Goal: Task Accomplishment & Management: Complete application form

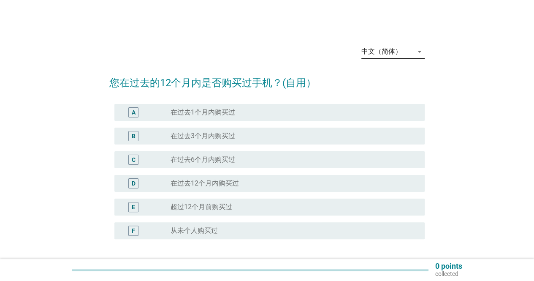
click at [394, 45] on div "中文（简体）" at bounding box center [386, 51] width 51 height 13
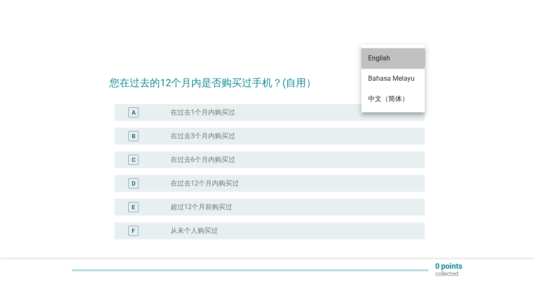
click at [392, 58] on div "English" at bounding box center [393, 58] width 50 height 10
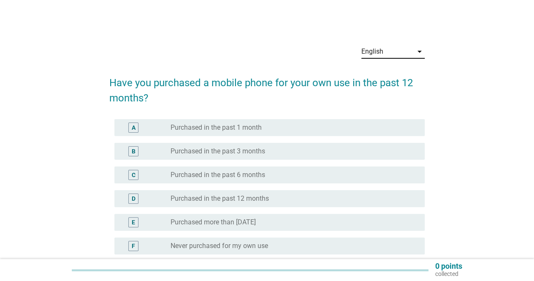
click at [270, 243] on div "radio_button_unchecked Never purchased for my own use" at bounding box center [290, 245] width 240 height 8
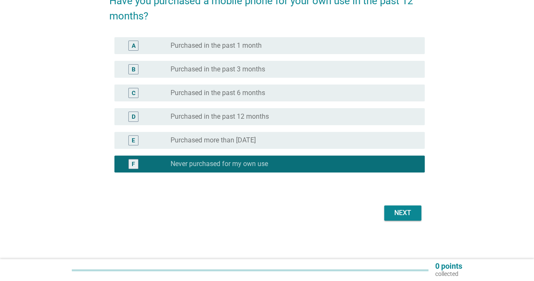
scroll to position [84, 0]
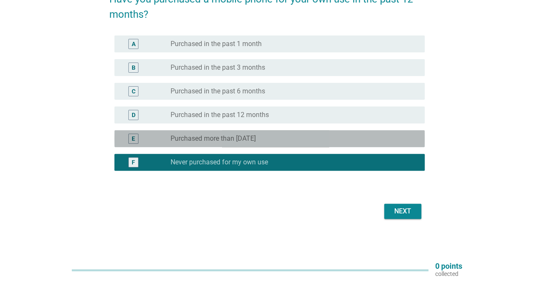
click at [285, 133] on div "radio_button_unchecked Purchased more than [DATE]" at bounding box center [293, 138] width 247 height 10
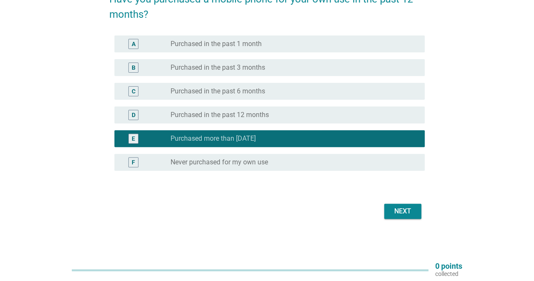
click at [415, 215] on button "Next" at bounding box center [402, 210] width 37 height 15
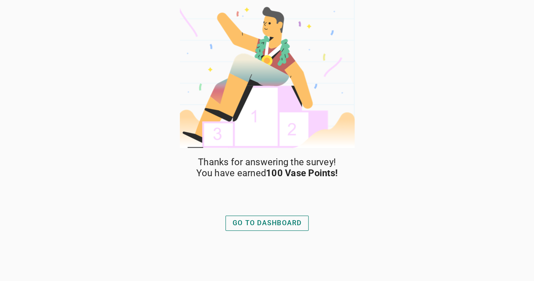
click at [278, 228] on button "GO TO DASHBOARD" at bounding box center [267, 222] width 84 height 15
